Goal: Transaction & Acquisition: Purchase product/service

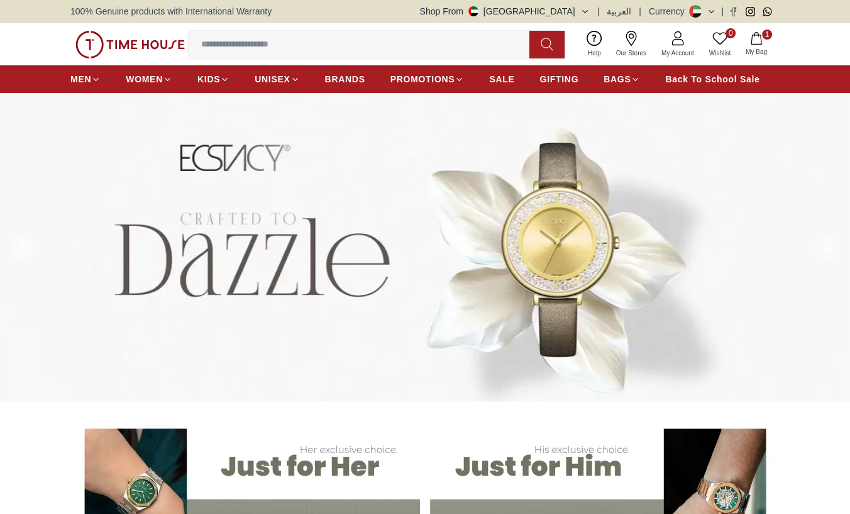
click at [219, 50] on input at bounding box center [364, 44] width 351 height 25
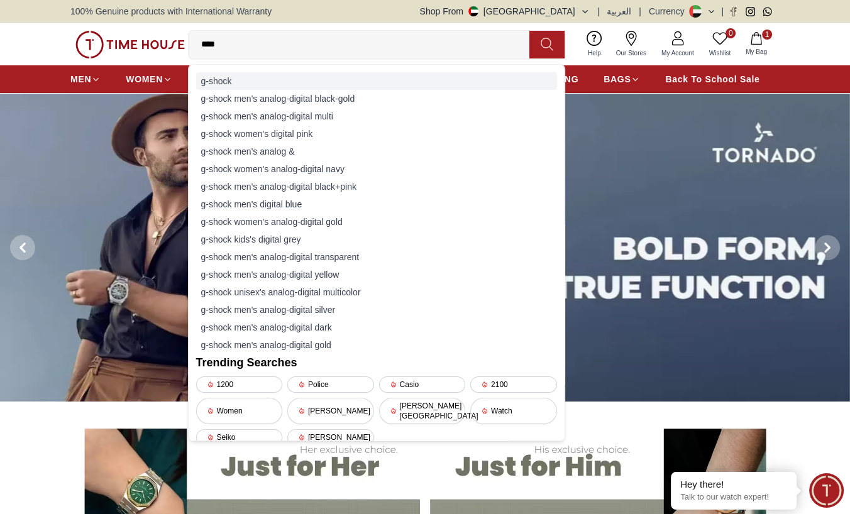
type input "****"
click at [231, 80] on div "g-shock" at bounding box center [376, 81] width 361 height 18
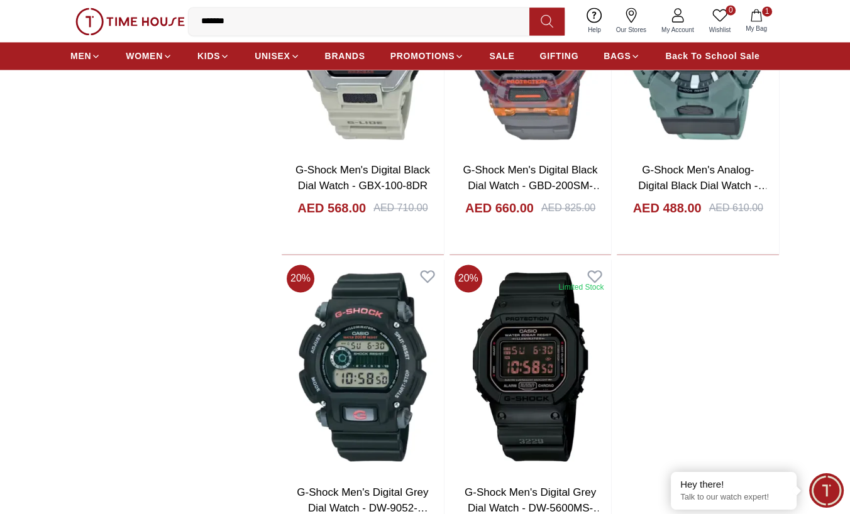
scroll to position [2178, 0]
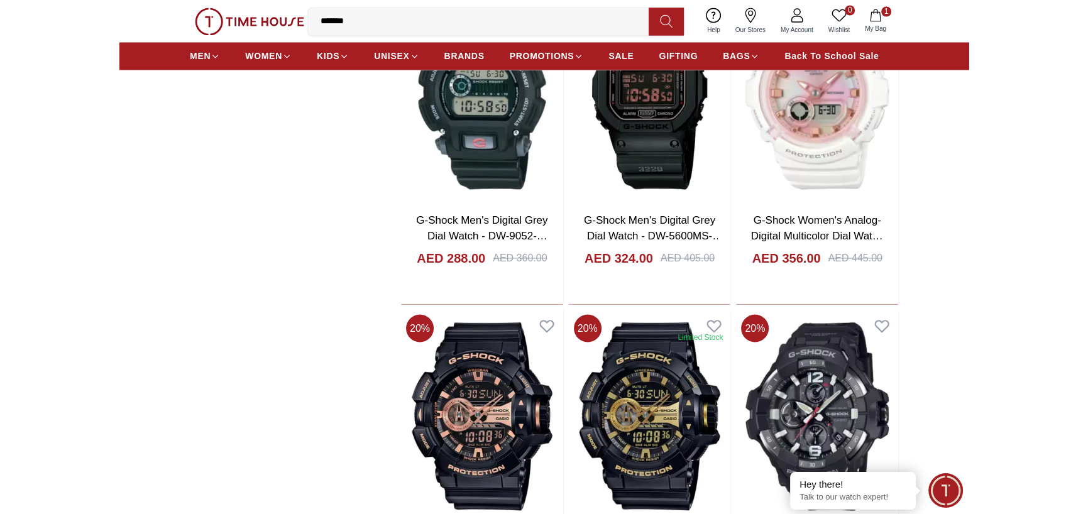
scroll to position [2451, 0]
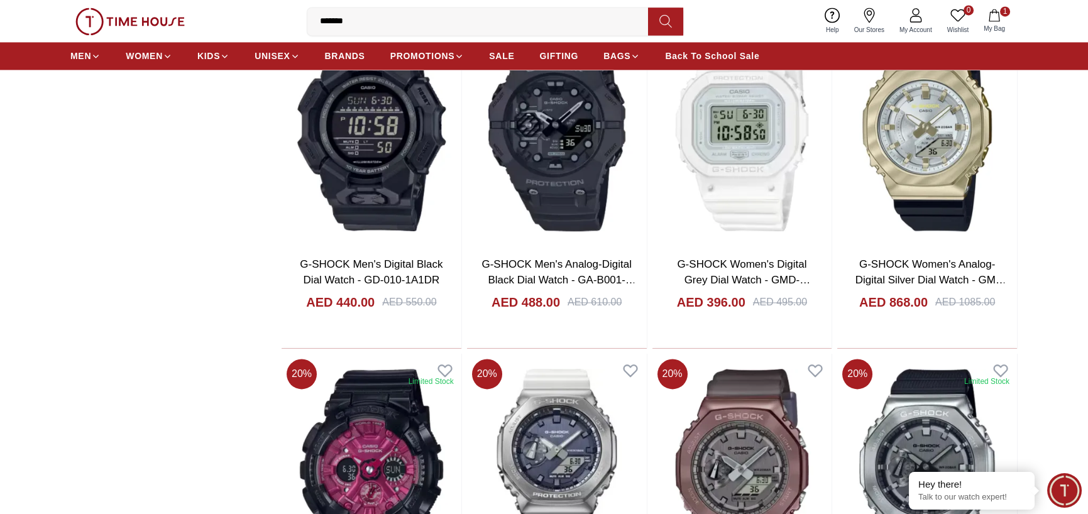
scroll to position [4901, 0]
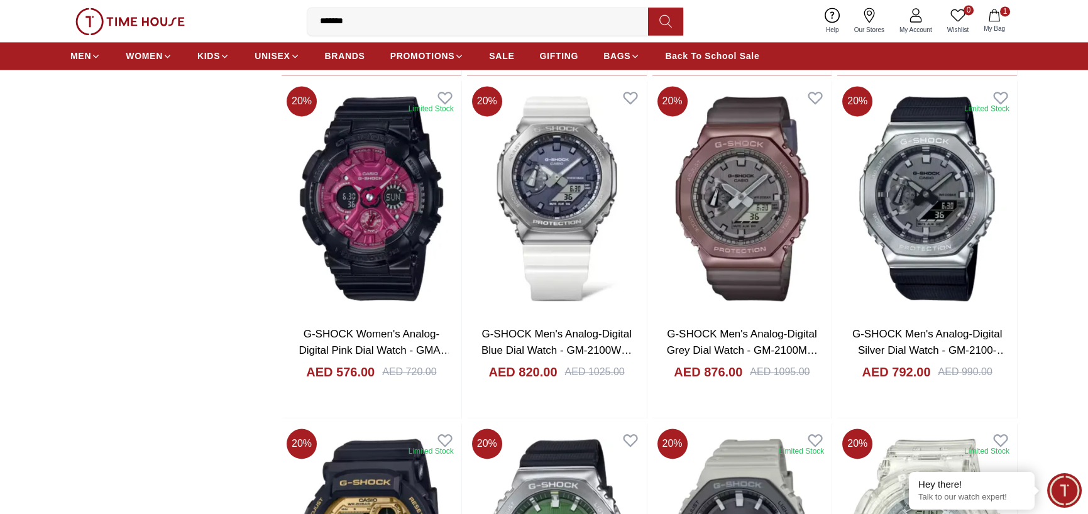
scroll to position [5174, 0]
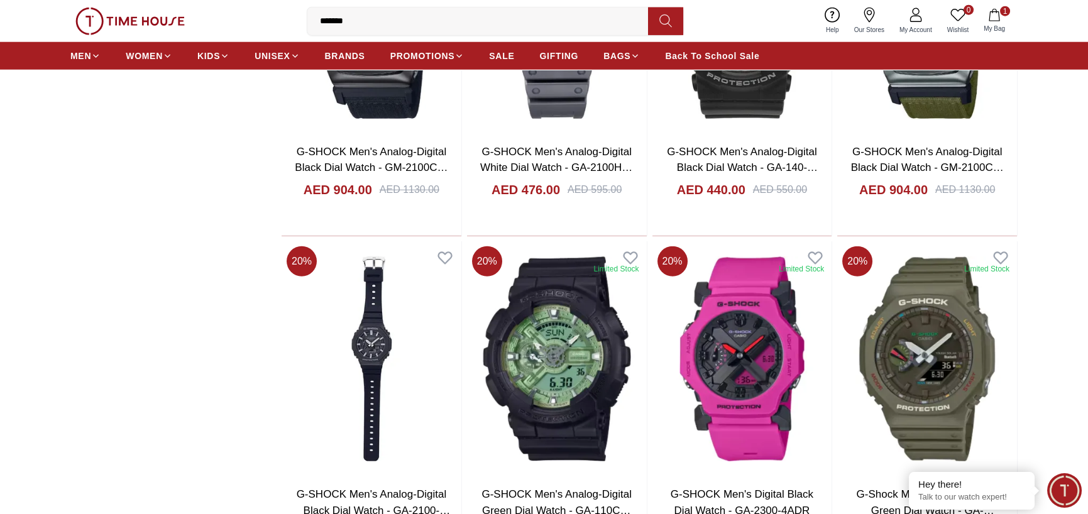
scroll to position [8441, 0]
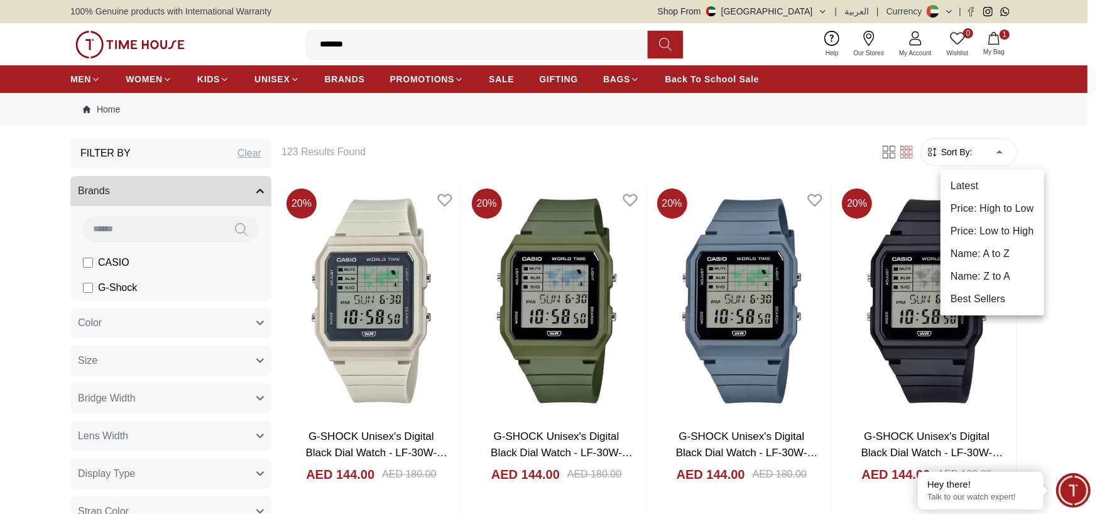
drag, startPoint x: 1004, startPoint y: 233, endPoint x: 987, endPoint y: 224, distance: 19.4
click at [849, 233] on li "Price: Low to High" at bounding box center [993, 231] width 104 height 23
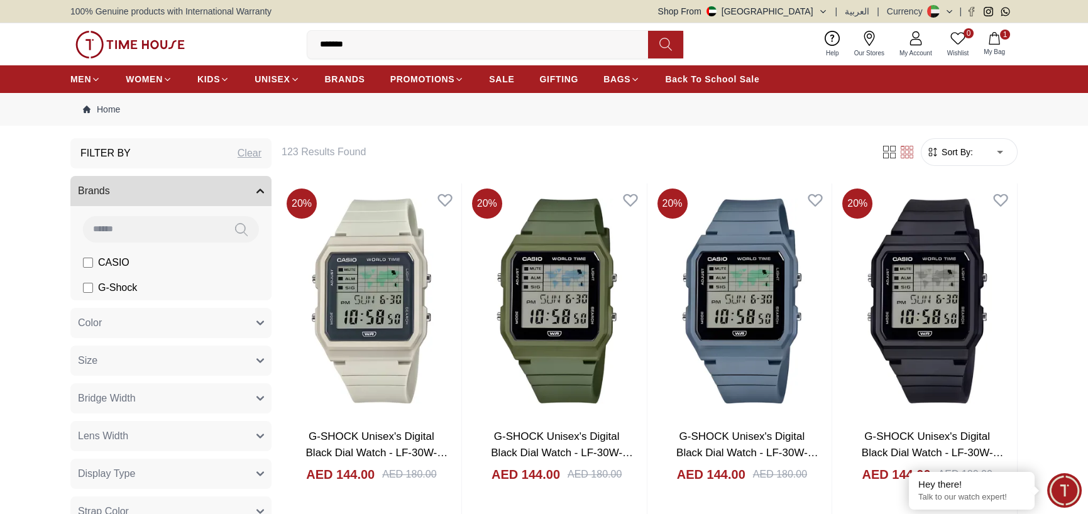
type input "*"
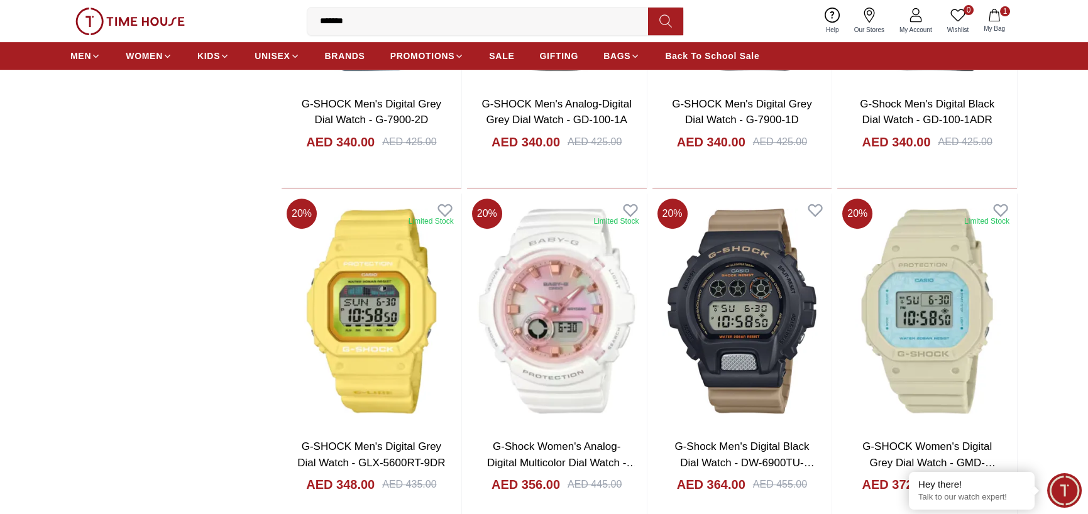
scroll to position [1634, 0]
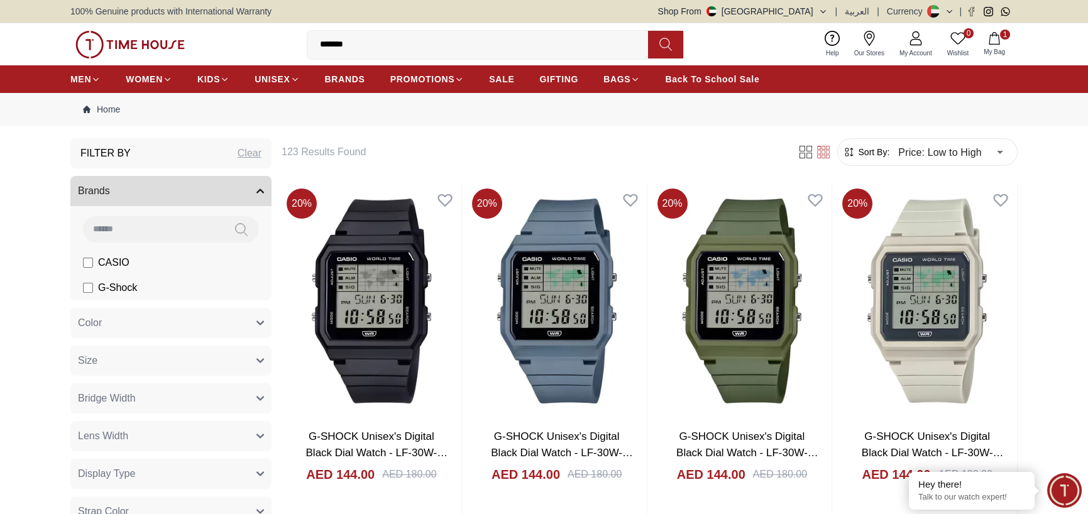
click at [262, 322] on icon "button" at bounding box center [260, 323] width 6 height 3
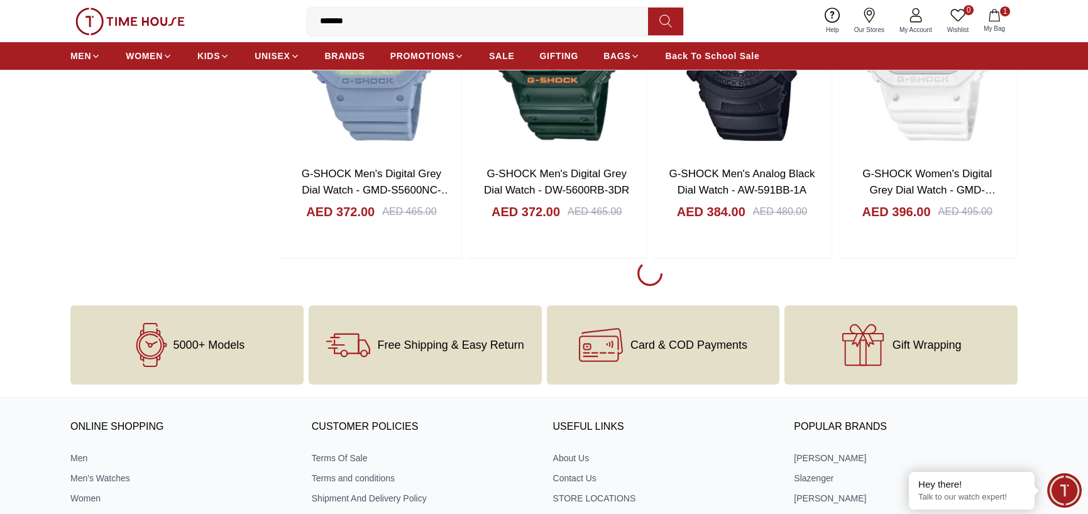
scroll to position [1361, 0]
